Goal: Find specific page/section: Find specific page/section

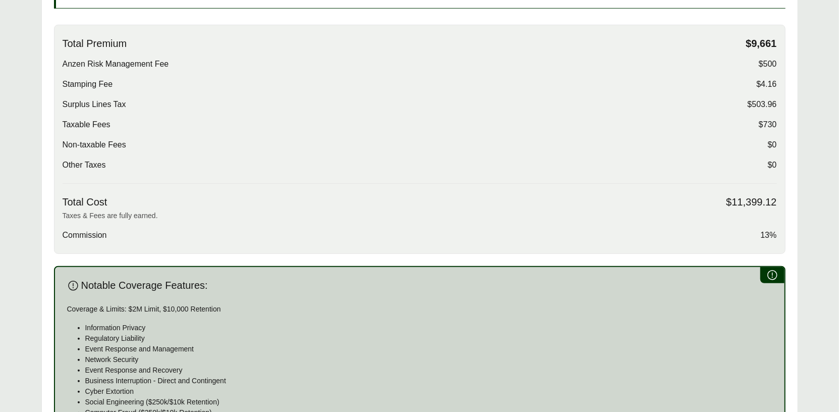
scroll to position [352, 0]
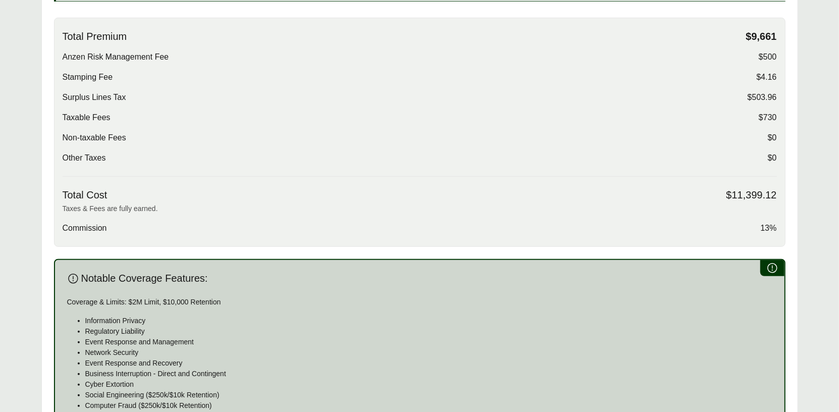
click at [101, 135] on span "Non-taxable Fees" at bounding box center [95, 138] width 64 height 12
click at [101, 136] on span "Non-taxable Fees" at bounding box center [95, 138] width 64 height 12
drag, startPoint x: 64, startPoint y: 116, endPoint x: 776, endPoint y: 116, distance: 712.5
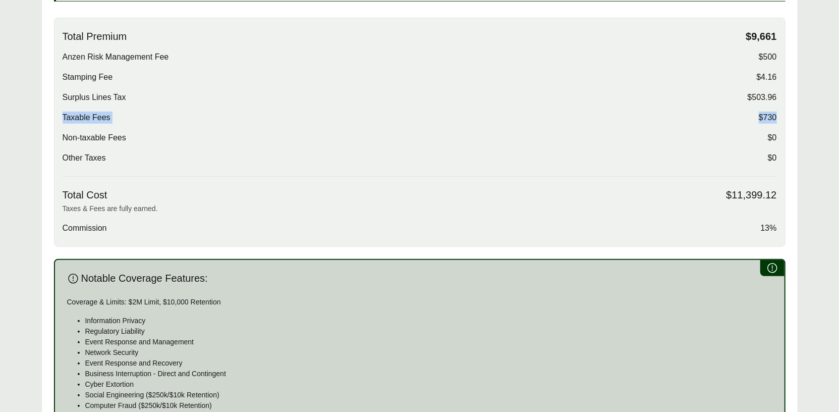
click at [776, 116] on div "Taxable Fees $730" at bounding box center [420, 118] width 715 height 12
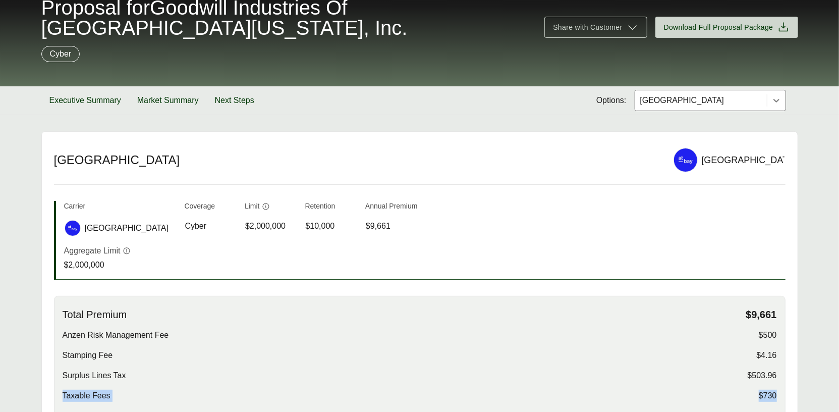
scroll to position [0, 0]
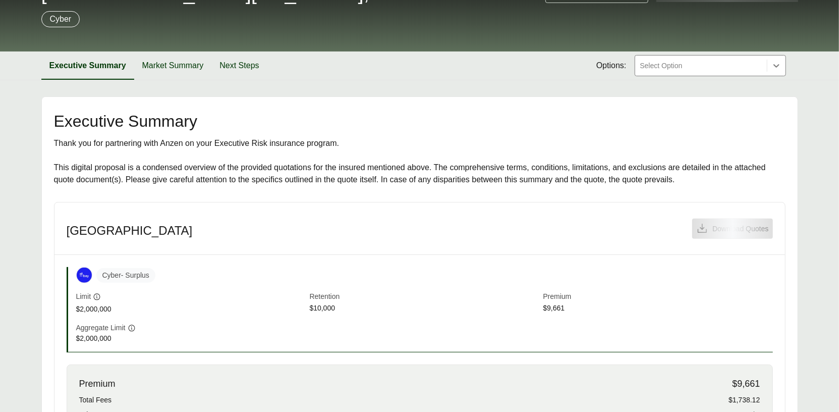
scroll to position [167, 0]
